Goal: Task Accomplishment & Management: Manage account settings

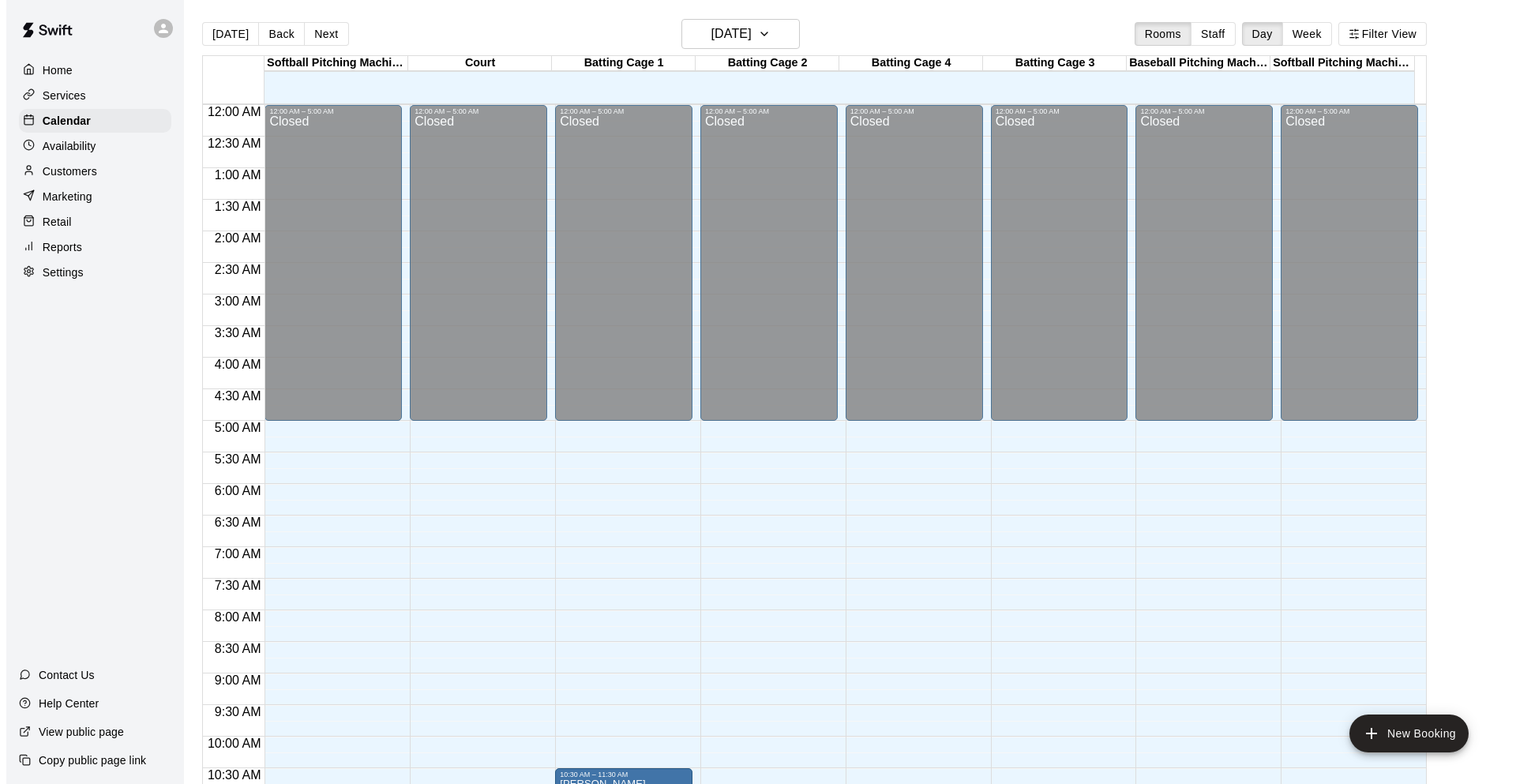
scroll to position [421, 0]
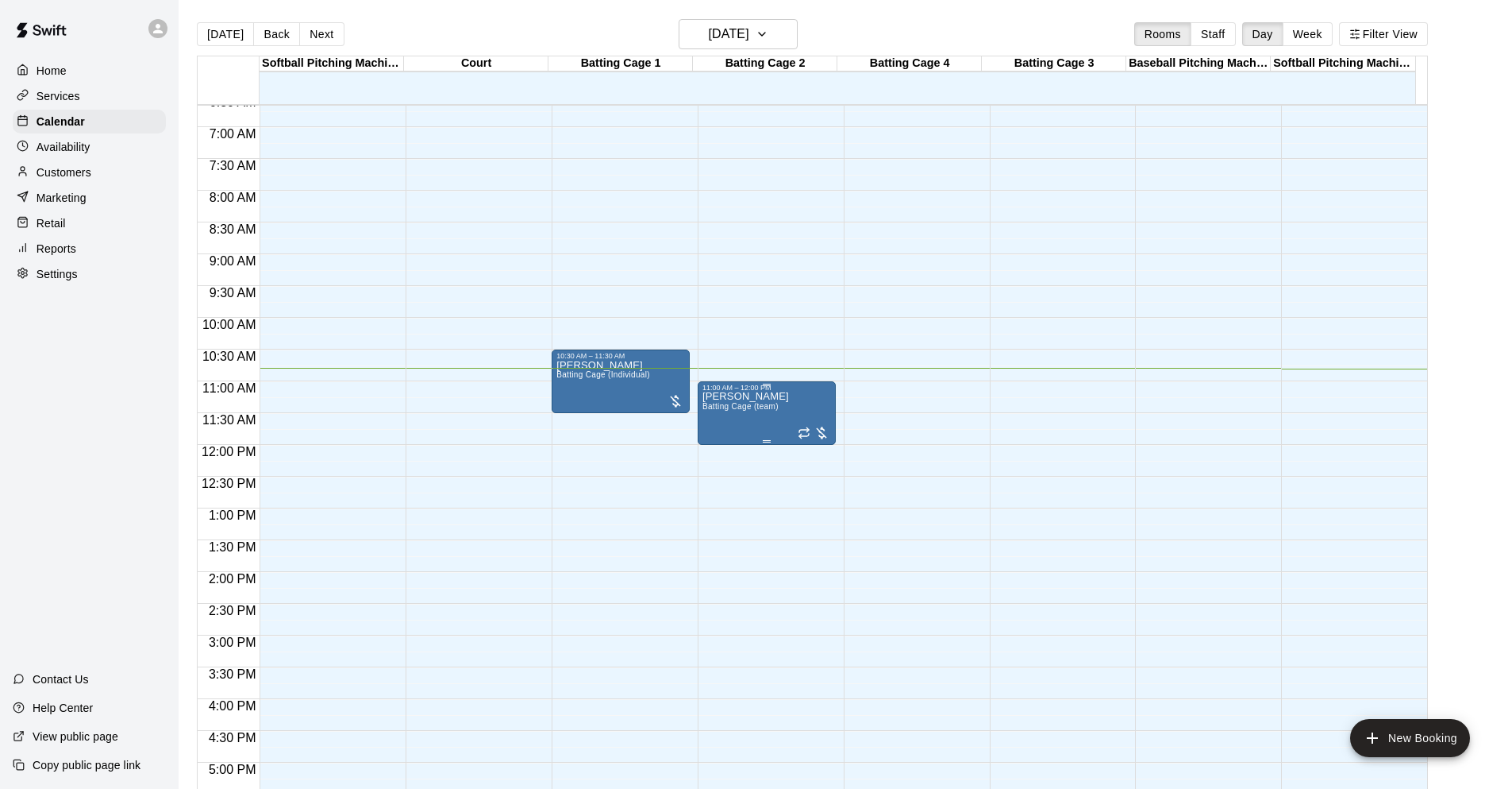
click at [780, 417] on div "[PERSON_NAME] Batting Cage (team)" at bounding box center [767, 786] width 129 height 789
click at [823, 432] on div at bounding box center [814, 433] width 32 height 16
click at [816, 472] on img "edit" at bounding box center [812, 480] width 18 height 18
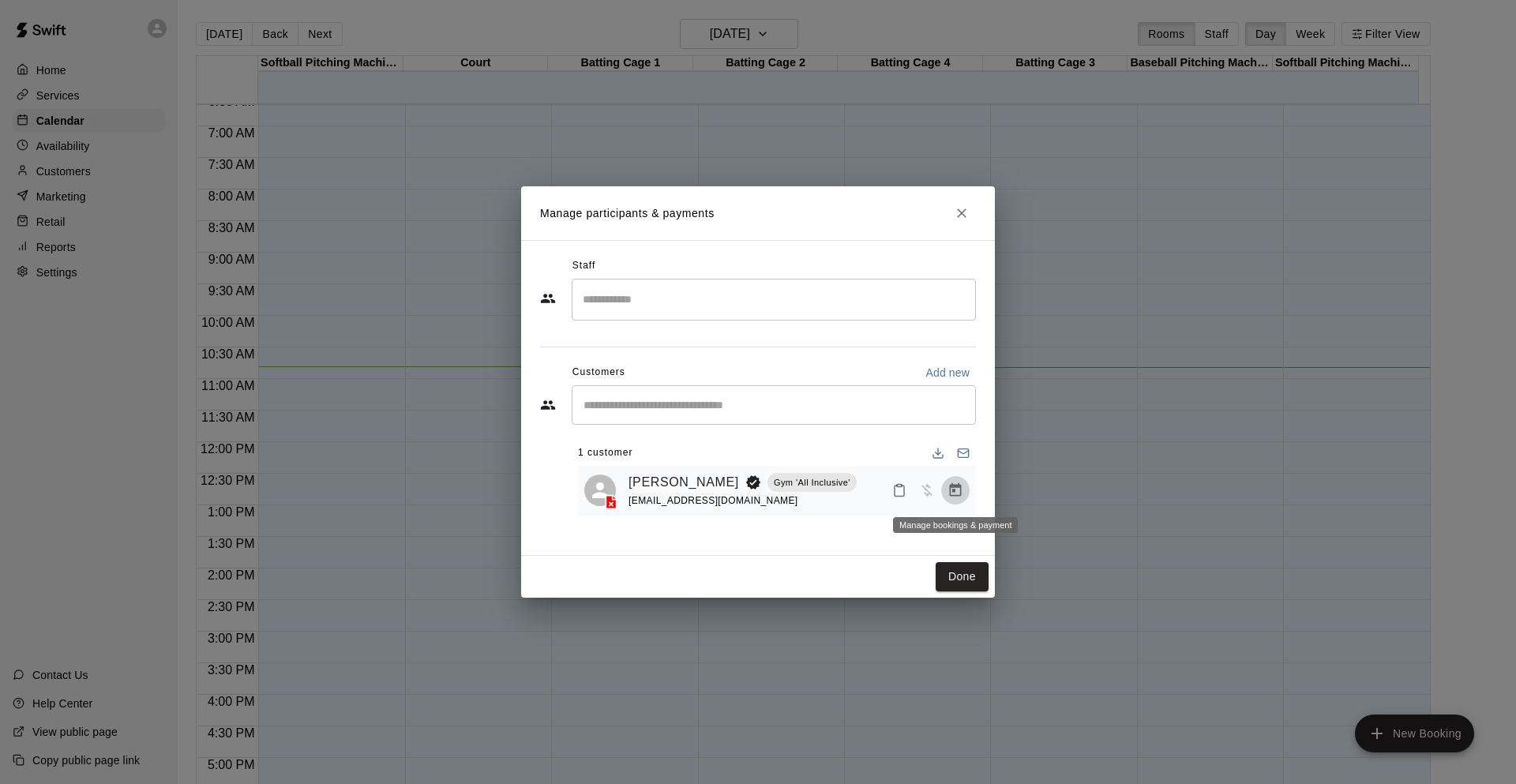
click at [956, 498] on icon "Manage bookings & payment" at bounding box center [956, 490] width 16 height 16
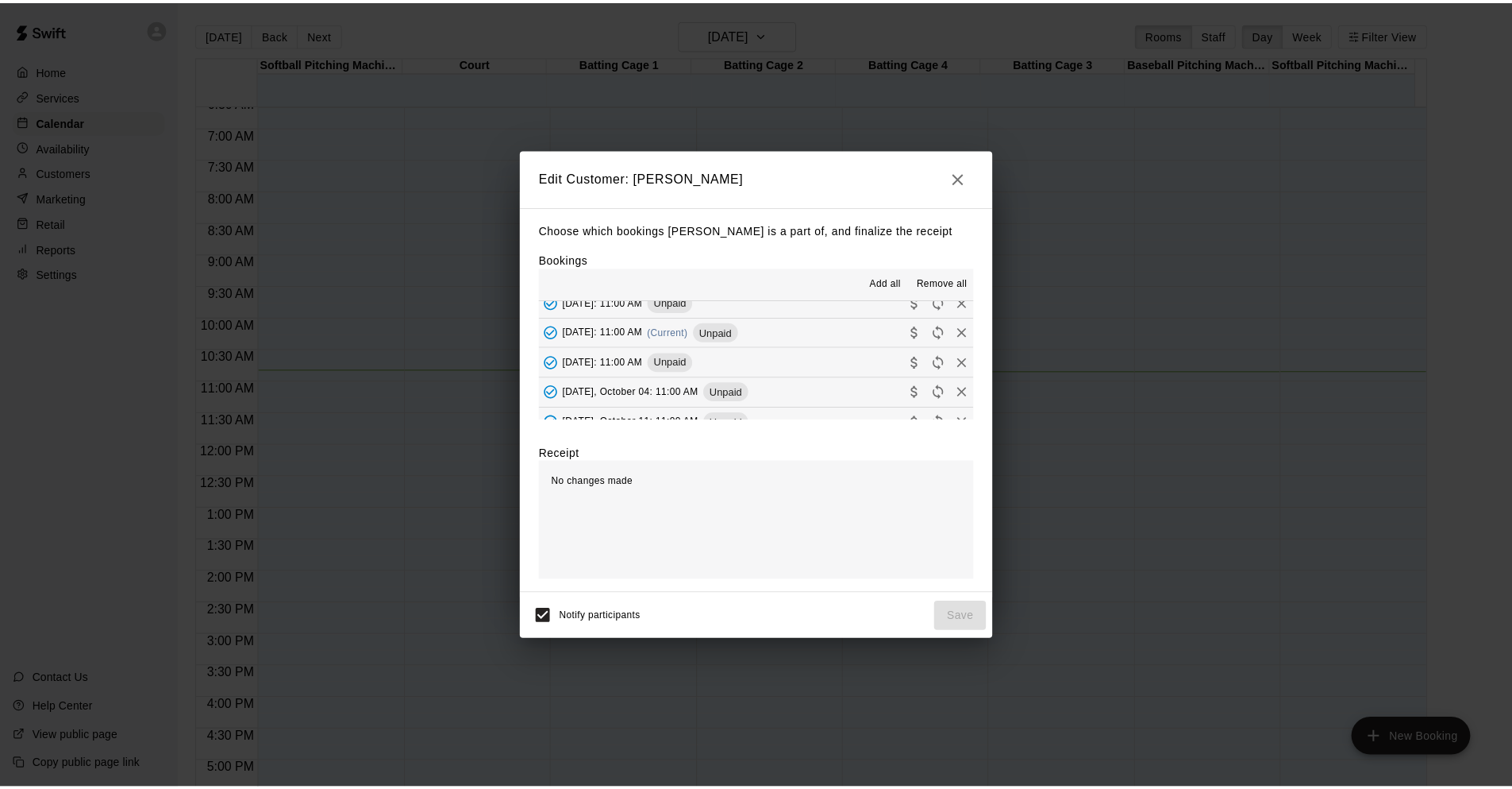
scroll to position [79, 0]
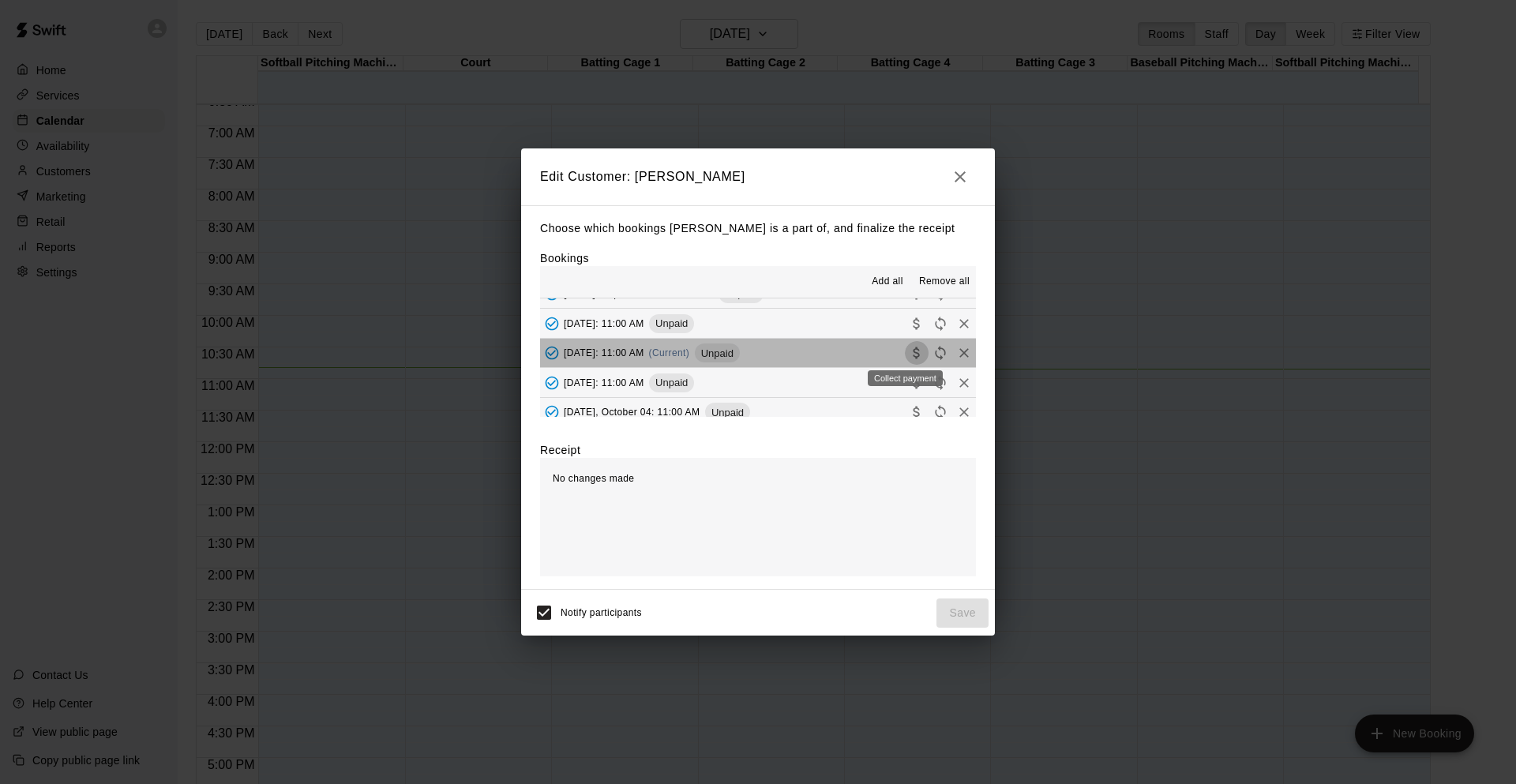
click at [913, 354] on icon "Collect payment" at bounding box center [916, 353] width 6 height 12
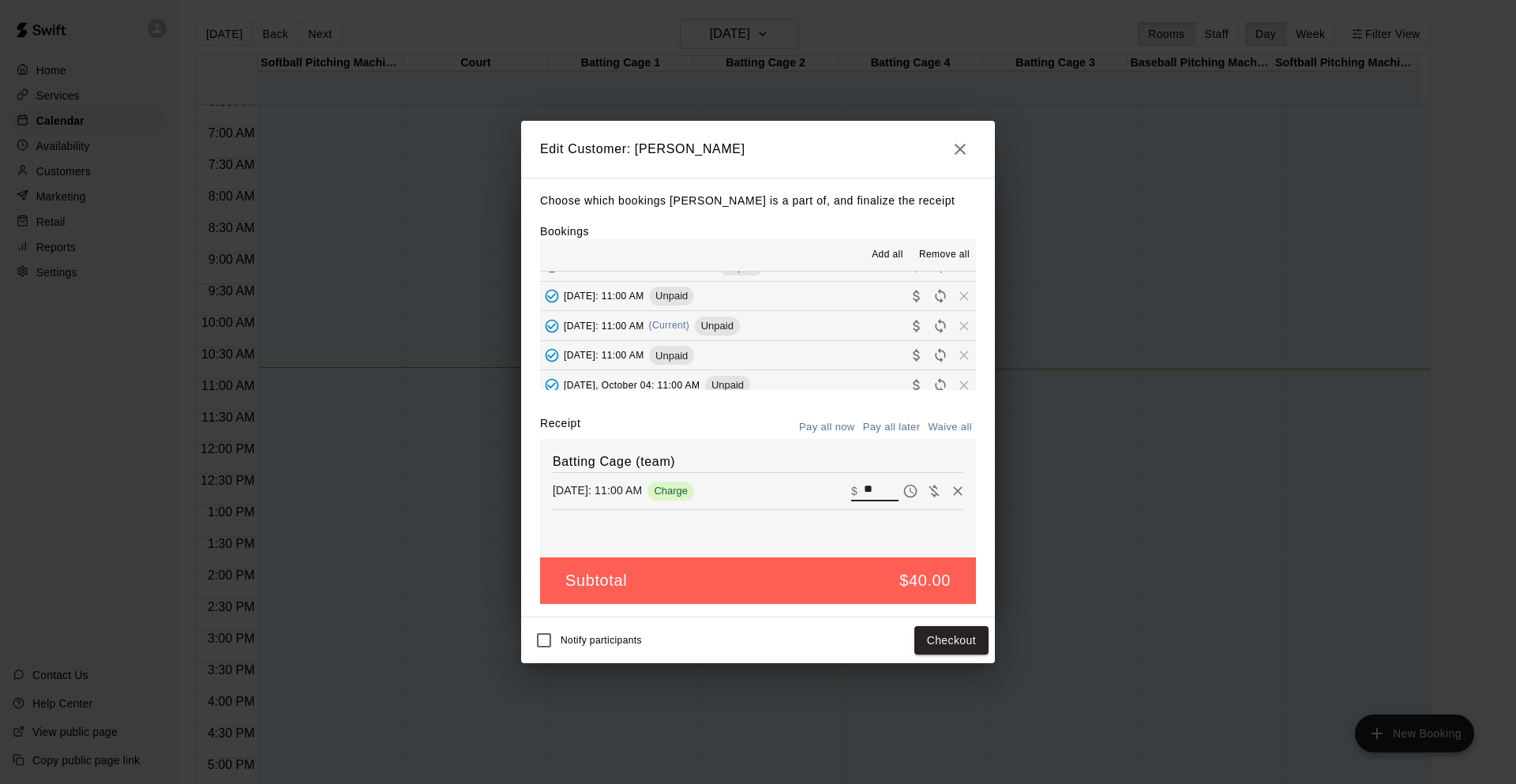
drag, startPoint x: 866, startPoint y: 493, endPoint x: 845, endPoint y: 493, distance: 21.0
click at [852, 493] on div "​ $ **" at bounding box center [875, 491] width 47 height 21
type input "**"
click at [927, 632] on button "Checkout" at bounding box center [952, 640] width 74 height 29
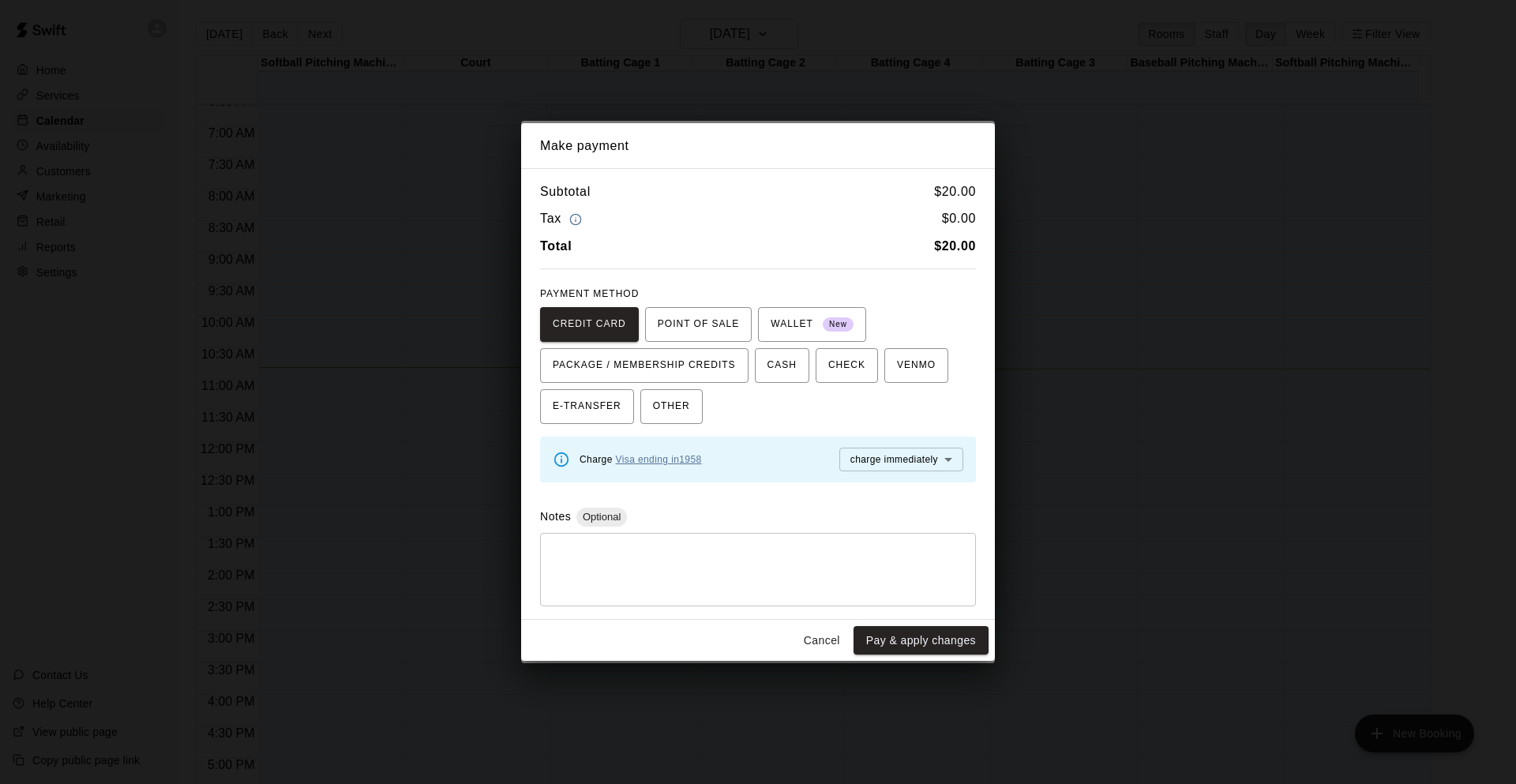
click at [654, 459] on link "Visa ending in [DATE]" at bounding box center [659, 460] width 86 height 11
click at [667, 457] on link "Visa ending in [DATE]" at bounding box center [659, 460] width 86 height 11
click at [905, 649] on button "Pay & apply changes" at bounding box center [921, 640] width 135 height 29
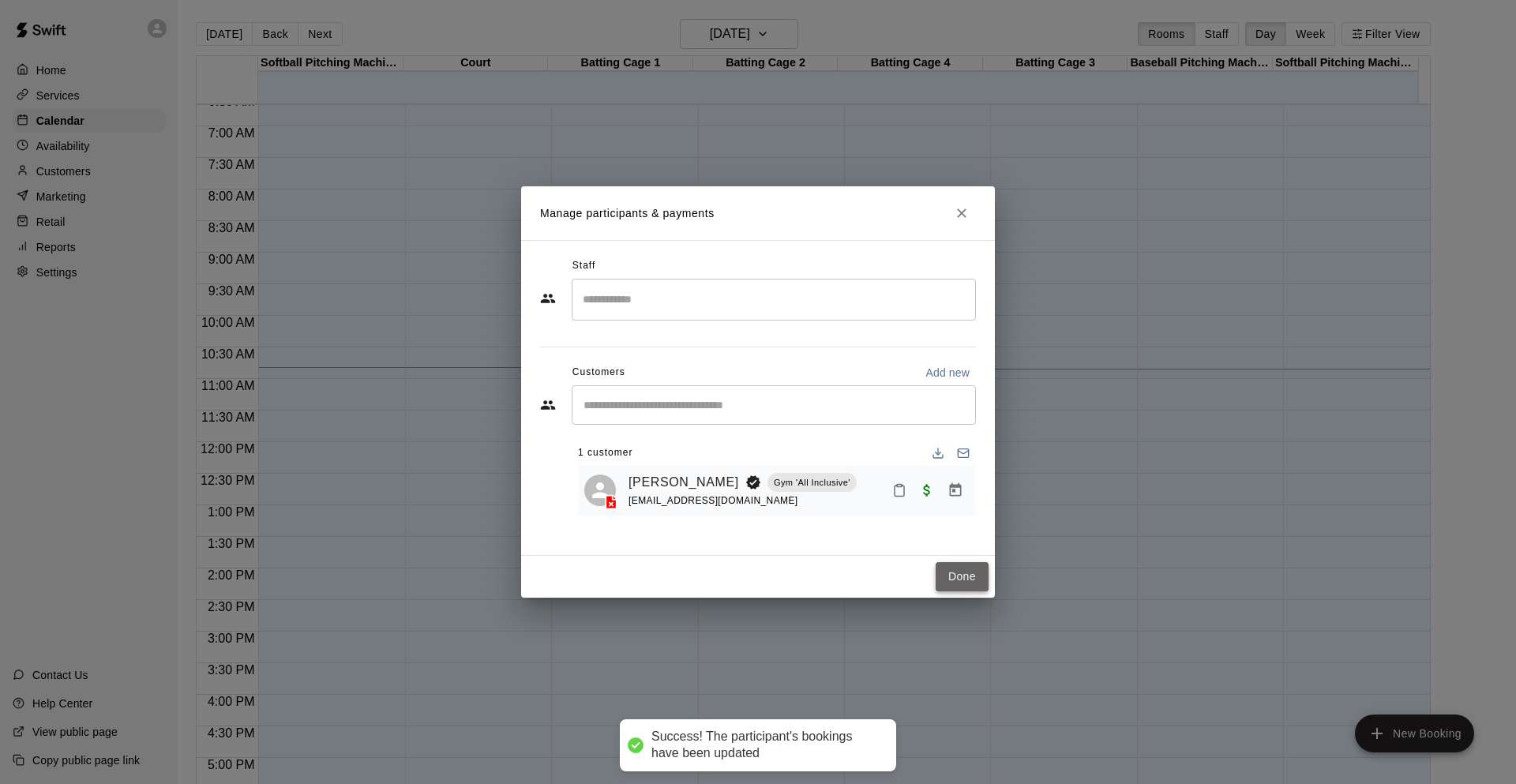
click at [945, 583] on button "Done" at bounding box center [962, 576] width 53 height 29
